Goal: Task Accomplishment & Management: Complete application form

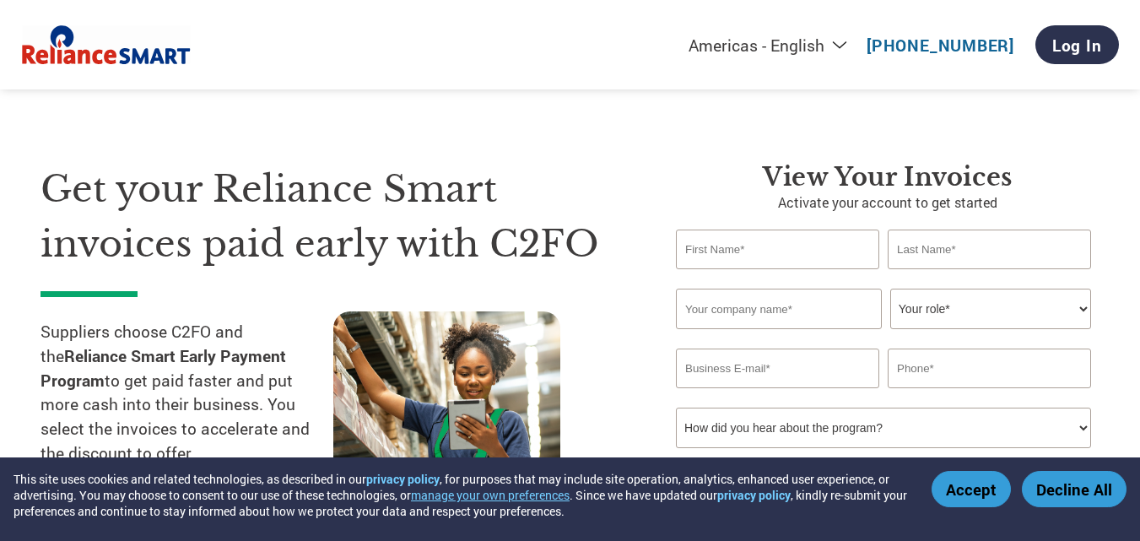
click at [796, 261] on input "text" at bounding box center [777, 249] width 203 height 40
type input "MANISH"
click at [985, 254] on input "text" at bounding box center [989, 249] width 203 height 40
type input "[PERSON_NAME]"
click at [775, 316] on input "text" at bounding box center [779, 309] width 206 height 40
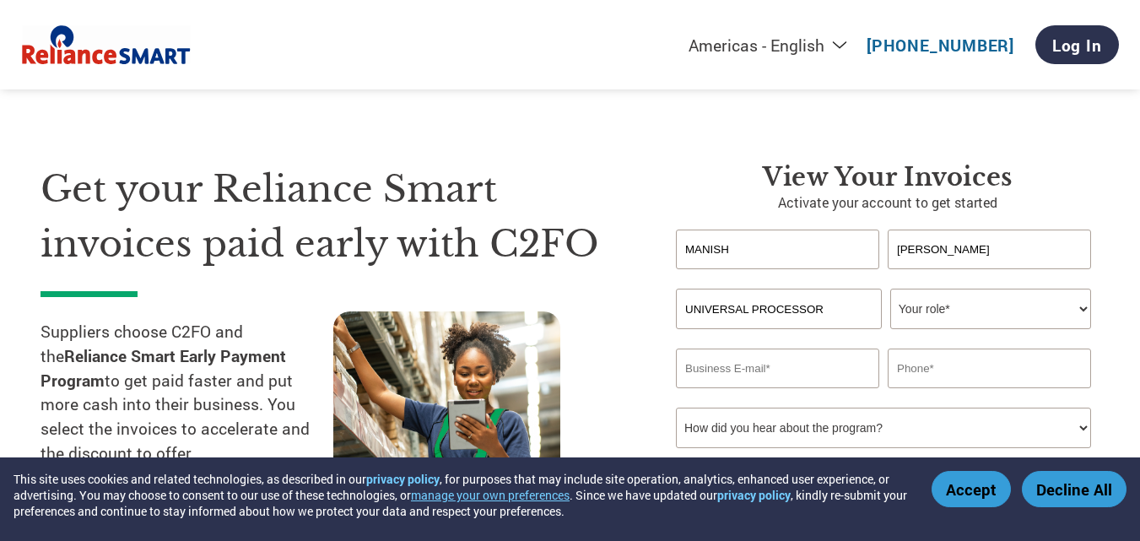
type input "UNIVERSAL PROCESSOR"
click at [1077, 310] on select "Your role* CFO Controller Credit Manager Finance Director Treasurer CEO Preside…" at bounding box center [990, 309] width 201 height 40
click at [1127, 285] on section "Get your Reliance Smart invoices paid early with C2FO Suppliers choose C2FO and…" at bounding box center [570, 332] width 1140 height 530
click at [1083, 308] on select "Your role* CFO Controller Credit Manager Finance Director Treasurer CEO Preside…" at bounding box center [990, 309] width 201 height 40
select select "OWNER_FOUNDER"
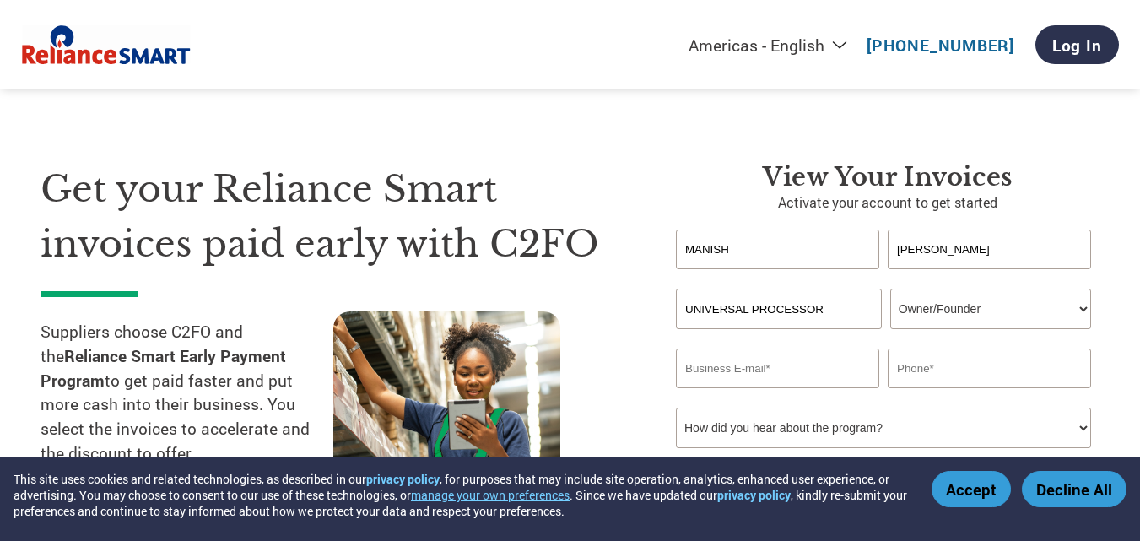
click at [890, 289] on select "Your role* CFO Controller Credit Manager Finance Director Treasurer CEO Preside…" at bounding box center [990, 309] width 201 height 40
click at [716, 378] on input "email" at bounding box center [777, 368] width 203 height 40
type input "[EMAIL_ADDRESS][DOMAIN_NAME]"
type input "09320035084"
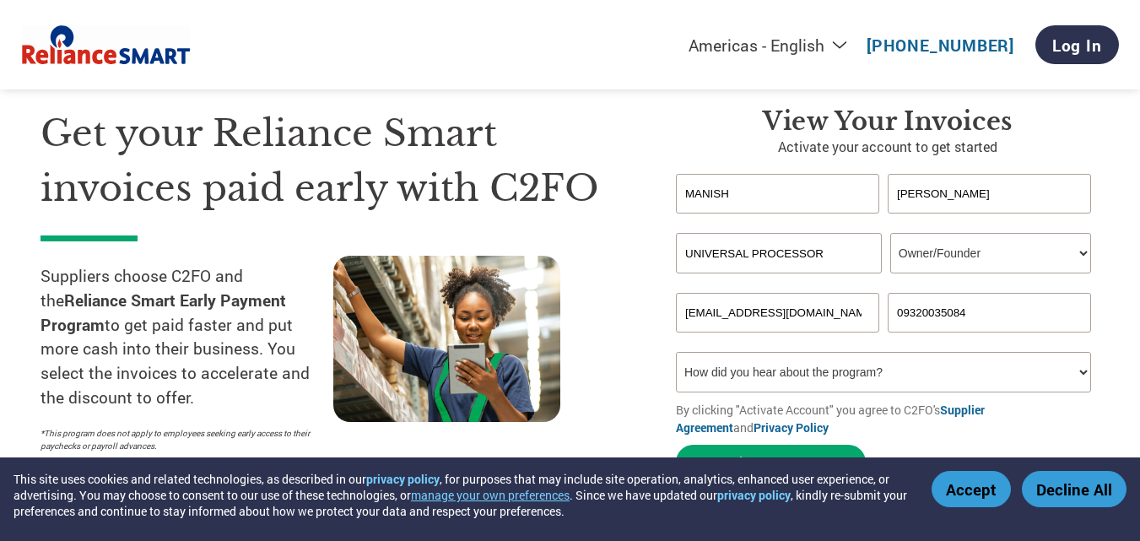
scroll to position [84, 0]
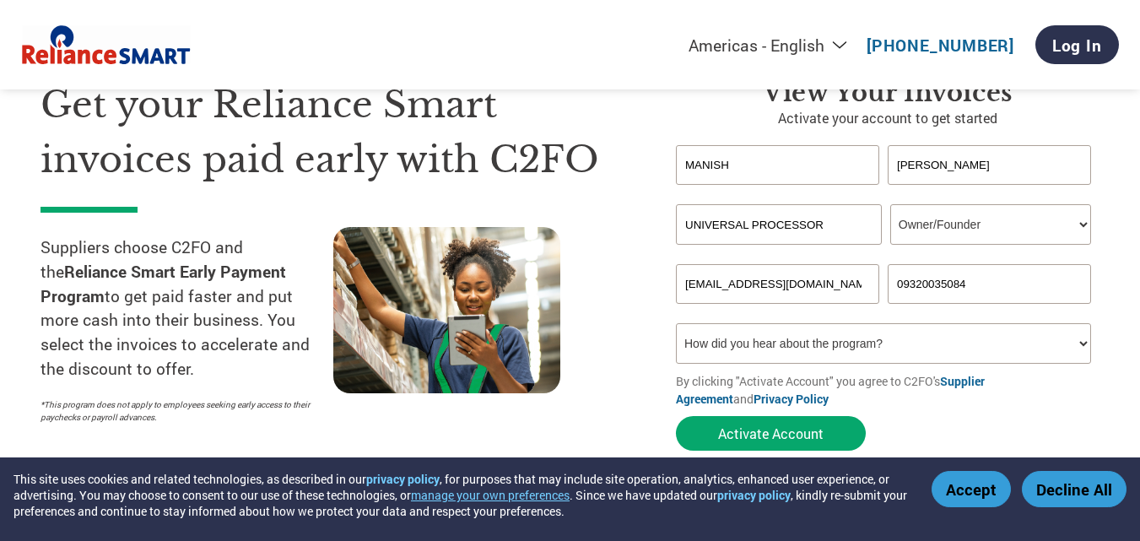
click at [1081, 346] on select "How did you hear about the program? Received a letter Email Social Media Online…" at bounding box center [883, 343] width 415 height 40
select select "Email"
click at [676, 323] on select "How did you hear about the program? Received a letter Email Social Media Online…" at bounding box center [883, 343] width 415 height 40
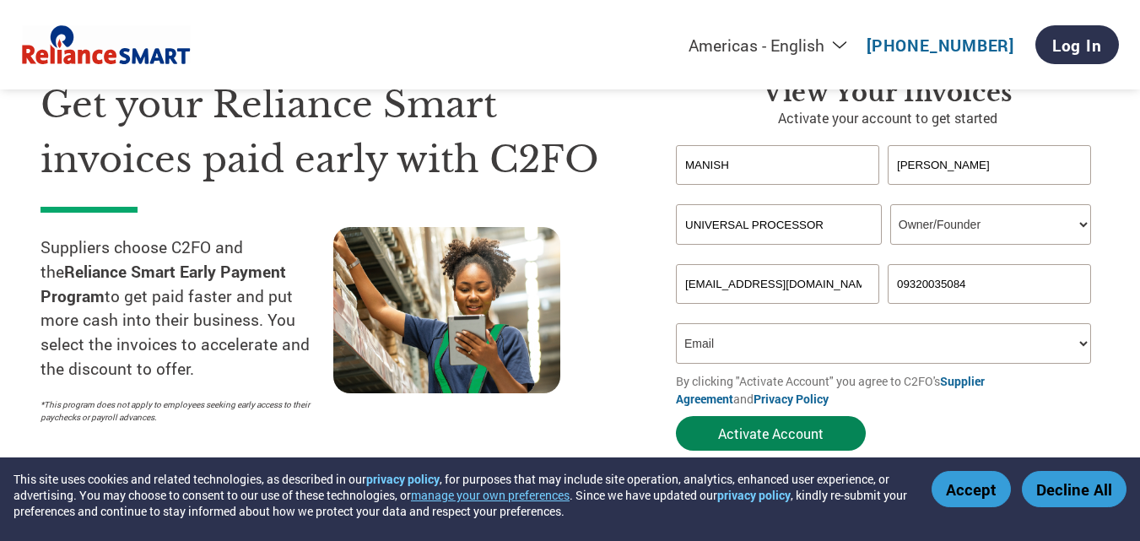
click at [798, 430] on button "Activate Account" at bounding box center [771, 433] width 190 height 35
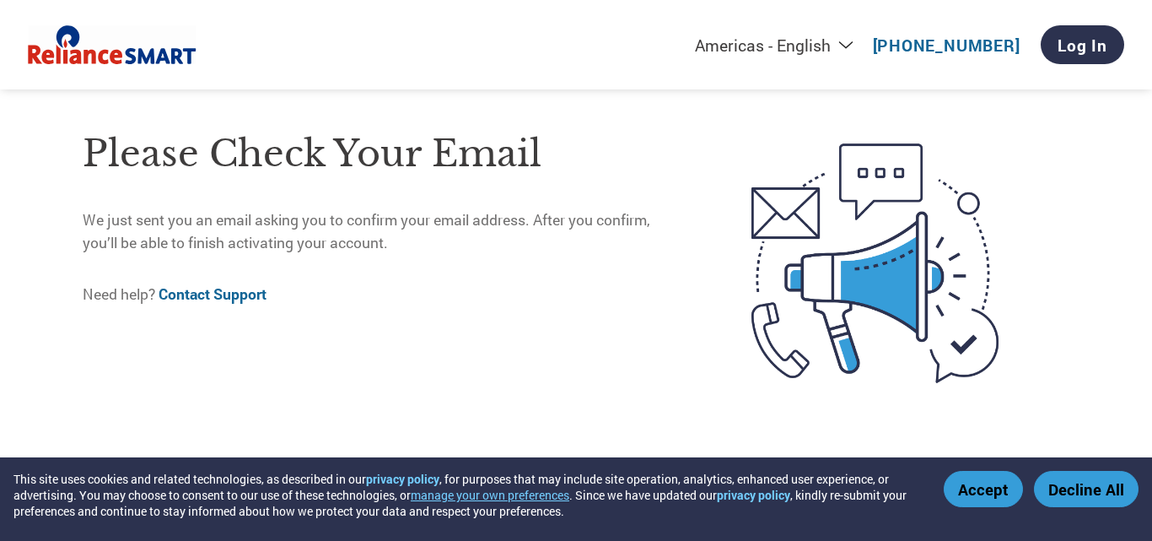
click at [994, 490] on button "Accept" at bounding box center [983, 489] width 79 height 36
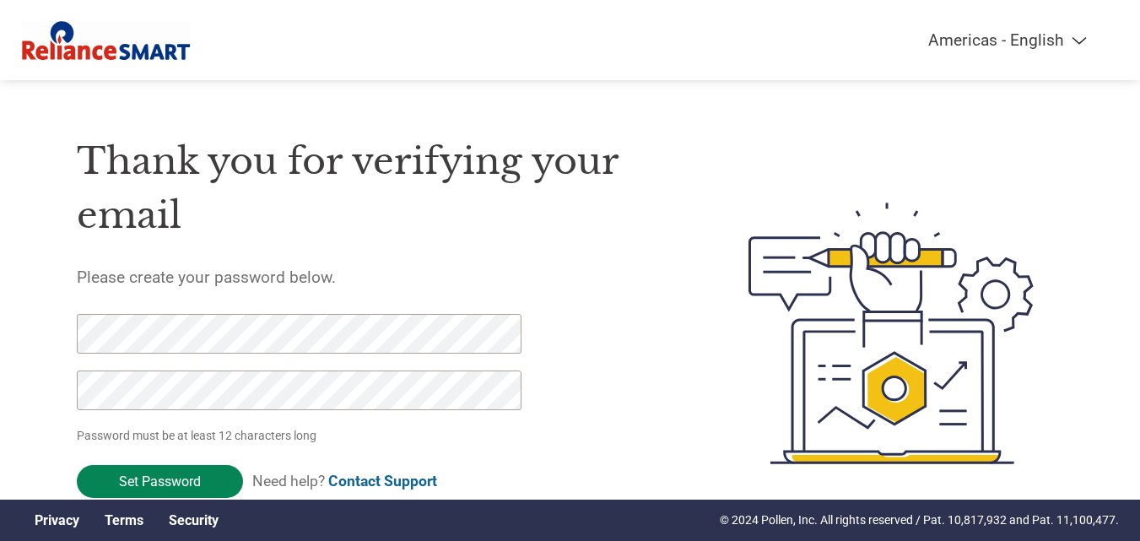
click at [155, 480] on input "Set Password" at bounding box center [160, 481] width 166 height 33
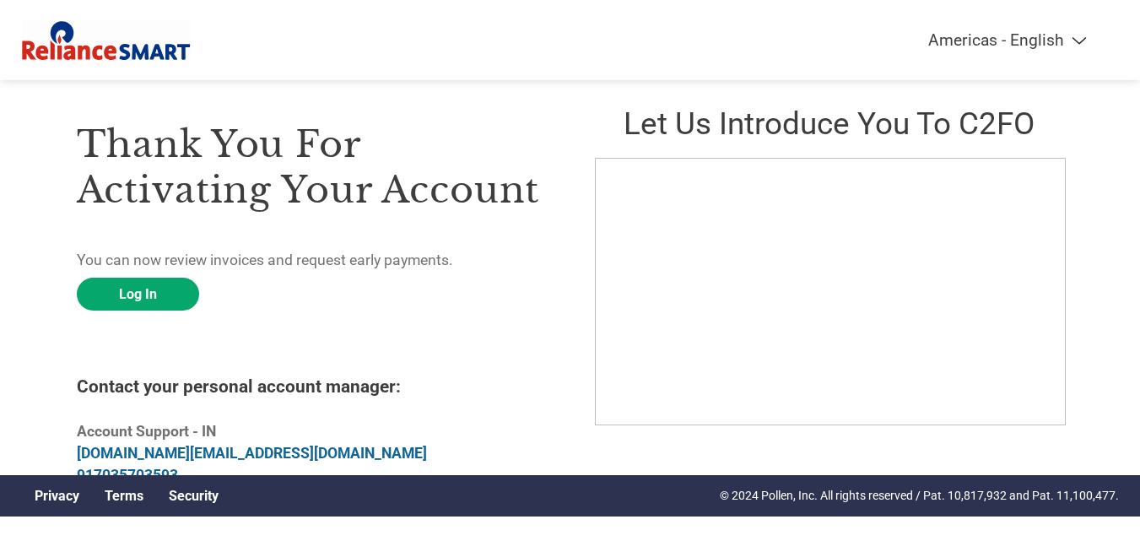
scroll to position [28, 0]
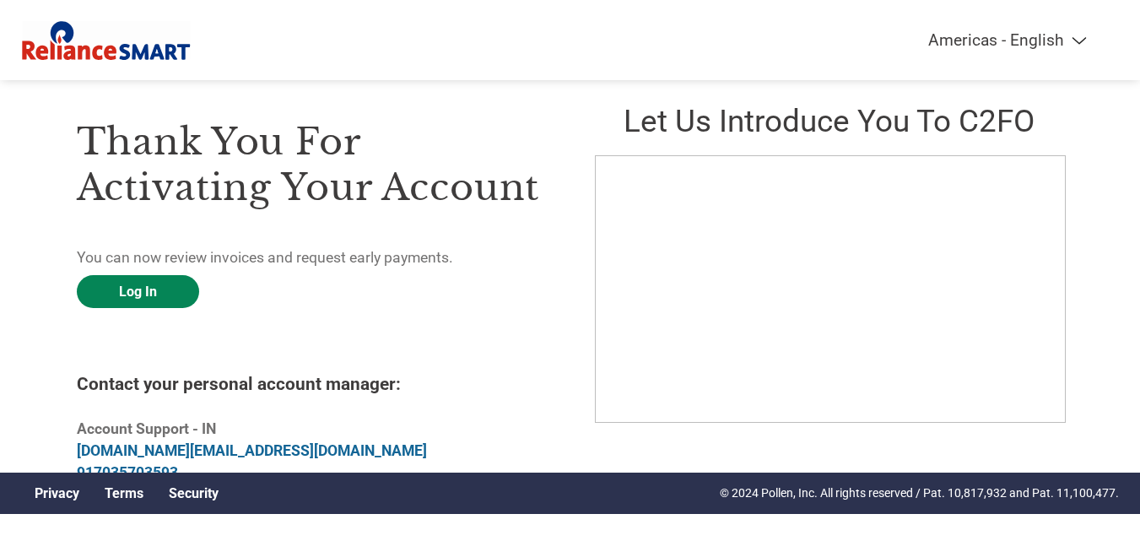
click at [143, 299] on link "Log In" at bounding box center [138, 291] width 122 height 33
